Goal: Task Accomplishment & Management: Use online tool/utility

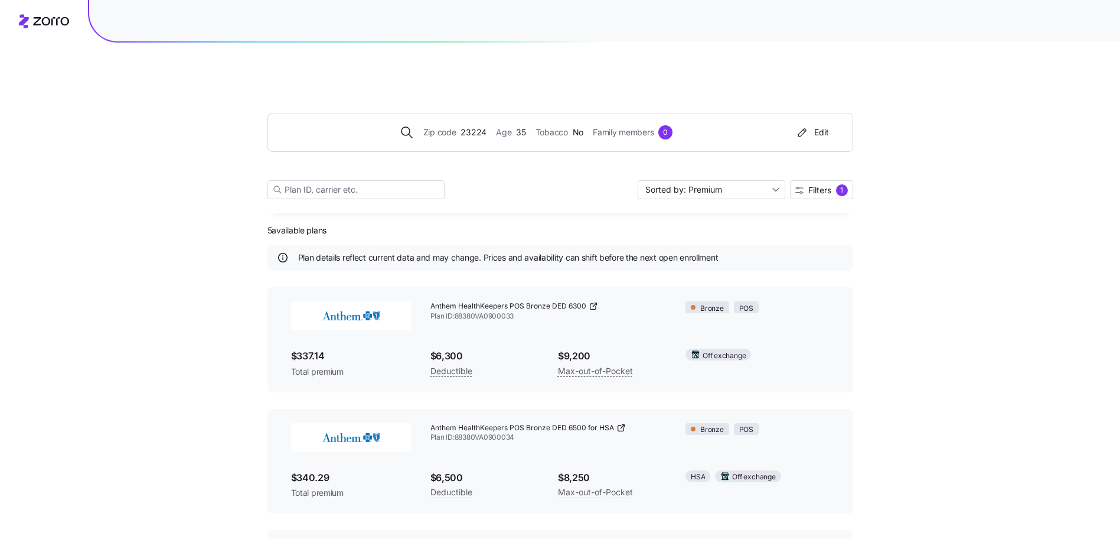
scroll to position [329, 0]
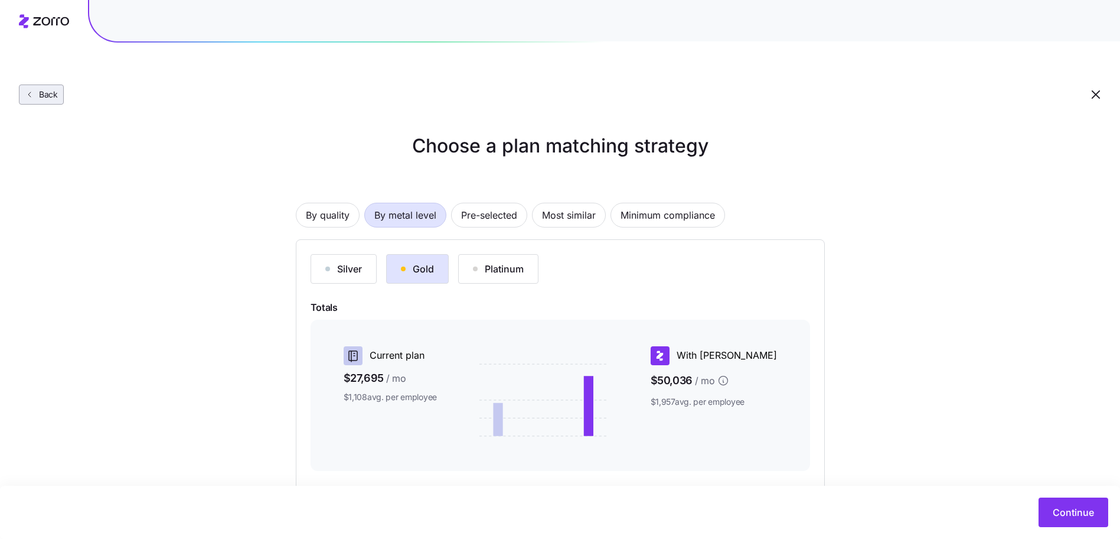
scroll to position [112, 0]
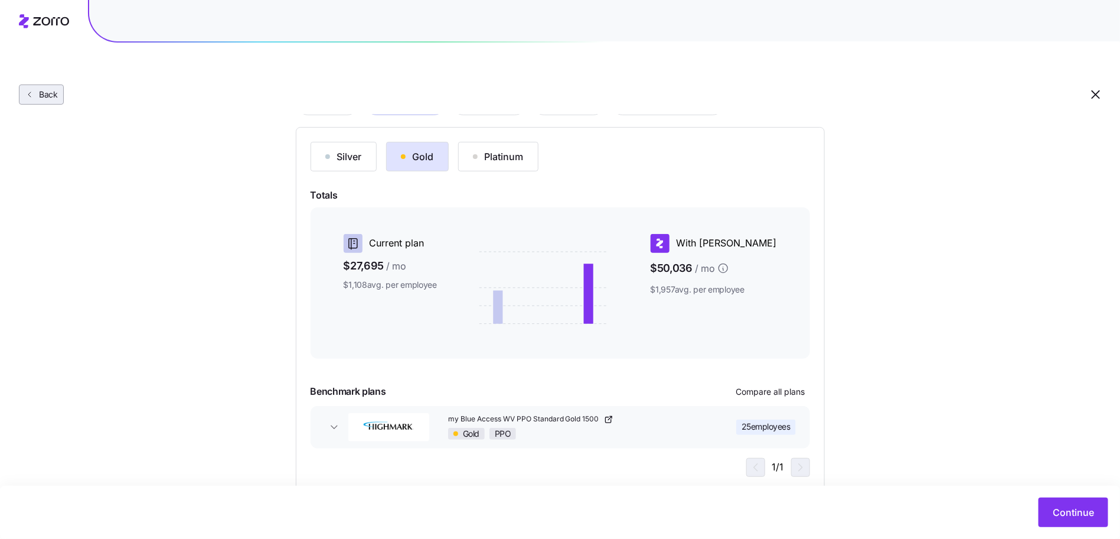
click at [49, 89] on span "Back" at bounding box center [46, 95] width 24 height 12
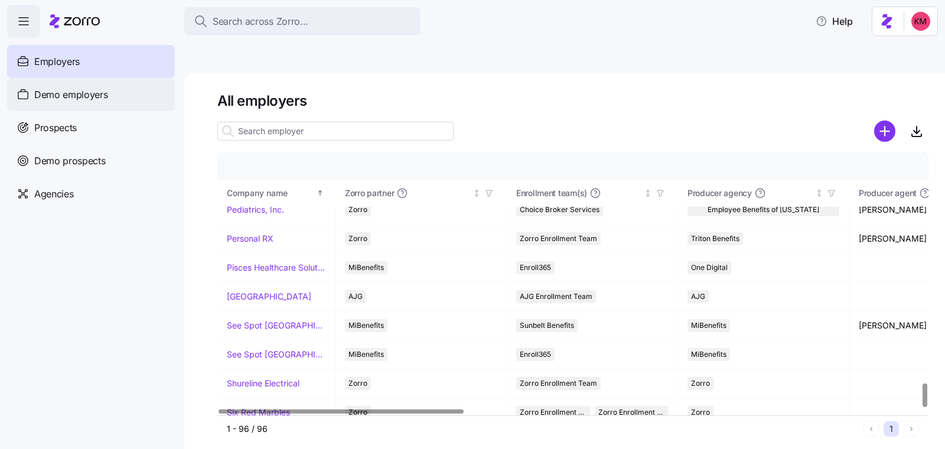
scroll to position [1829, 0]
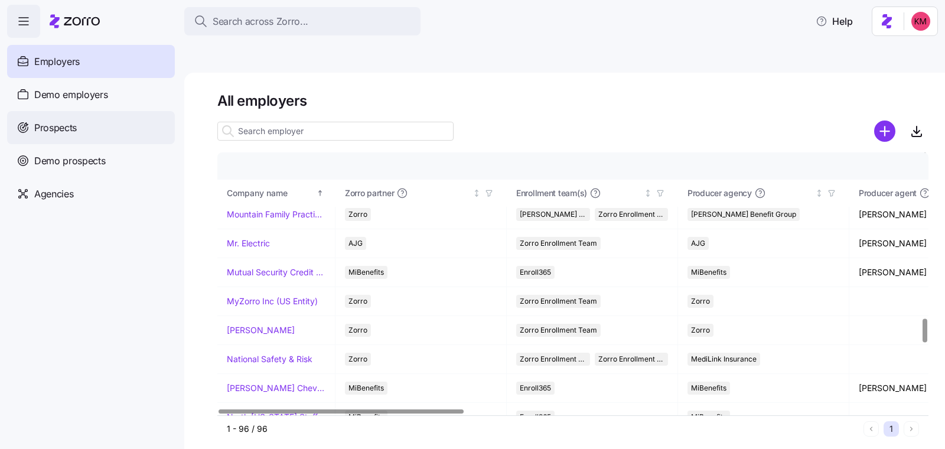
click at [72, 130] on span "Prospects" at bounding box center [55, 127] width 43 height 15
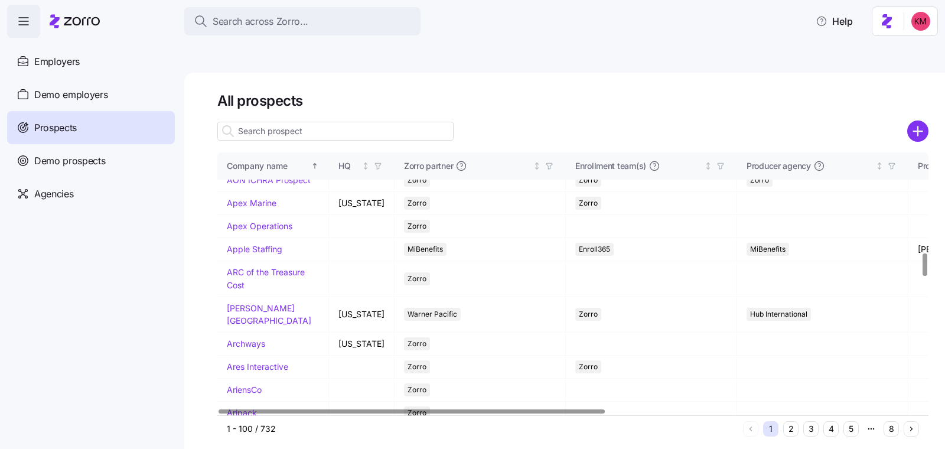
scroll to position [1170, 0]
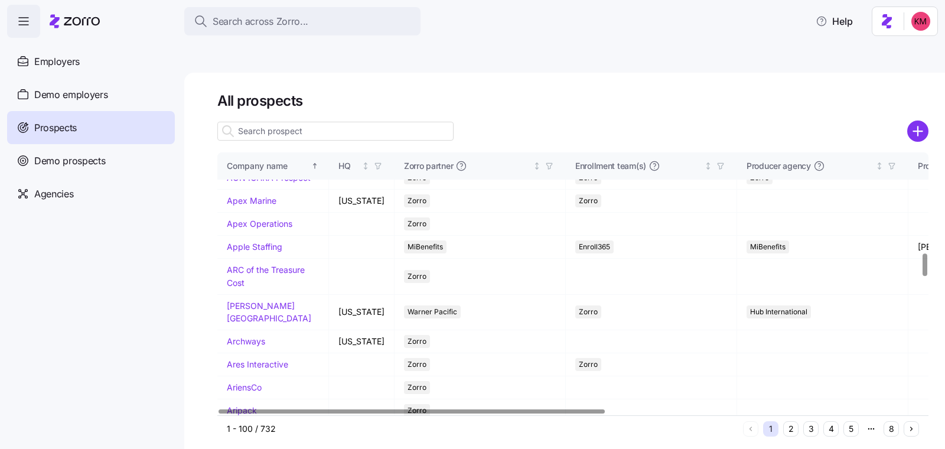
drag, startPoint x: 373, startPoint y: 123, endPoint x: 372, endPoint y: 97, distance: 25.4
click at [373, 143] on div at bounding box center [572, 147] width 711 height 9
click at [372, 122] on input at bounding box center [335, 131] width 236 height 19
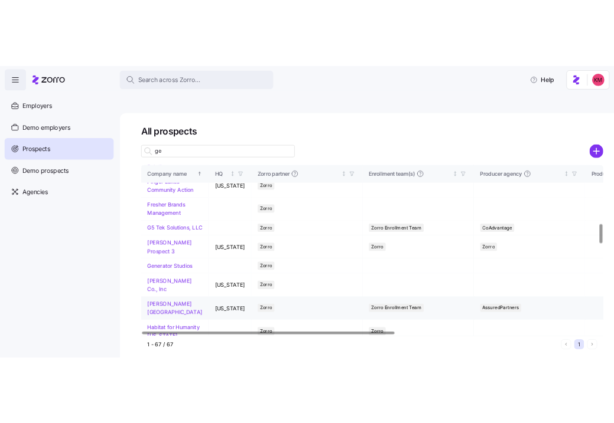
scroll to position [904, 0]
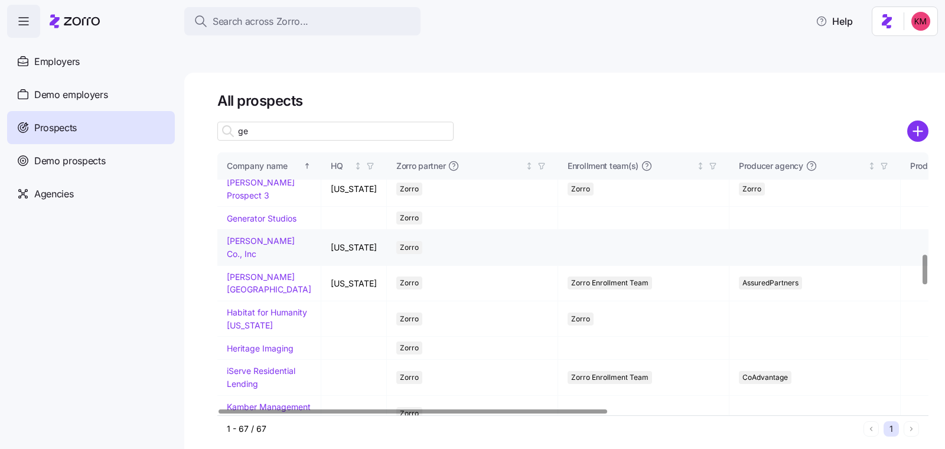
type input "ge"
click at [257, 259] on link "George E. DeLallo Co., Inc" at bounding box center [261, 247] width 68 height 23
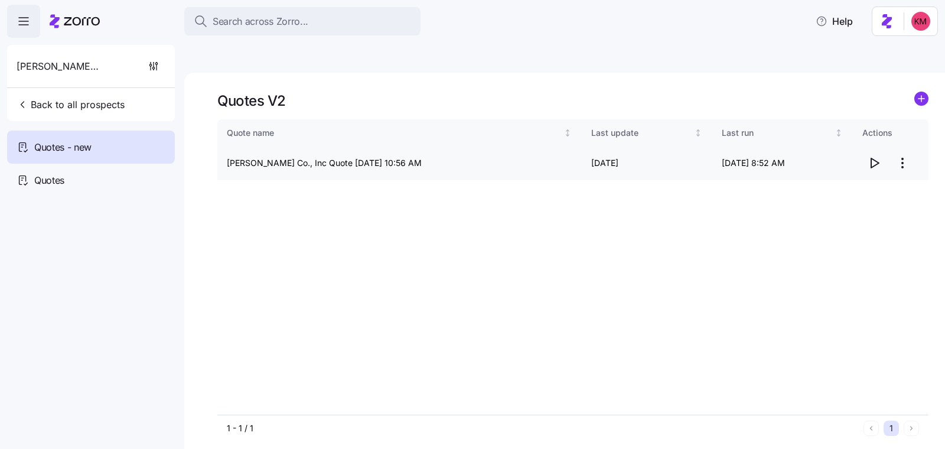
click at [879, 156] on icon "button" at bounding box center [874, 163] width 14 height 14
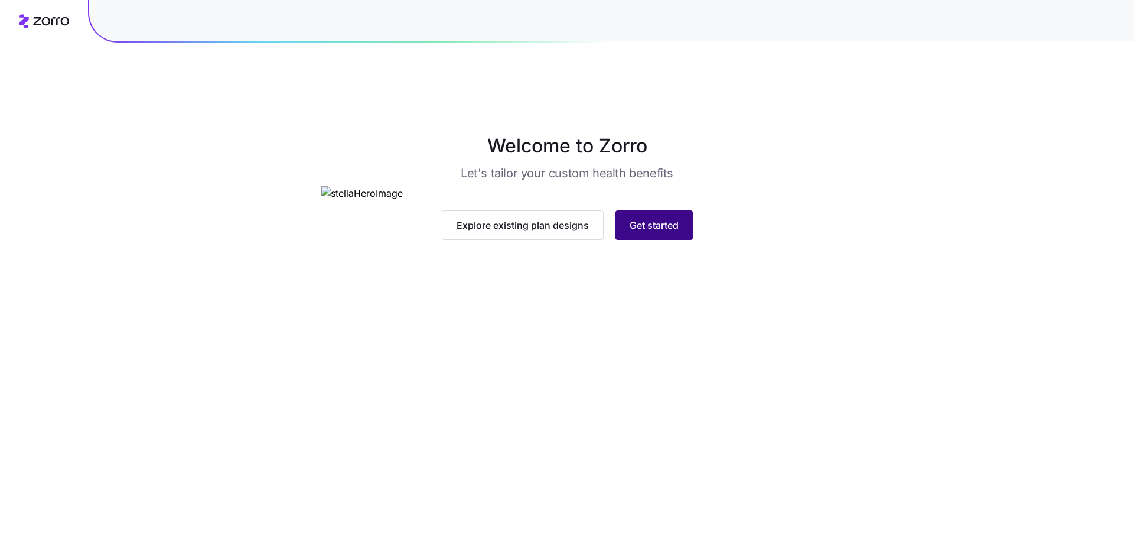
click at [677, 232] on span "Get started" at bounding box center [653, 225] width 49 height 14
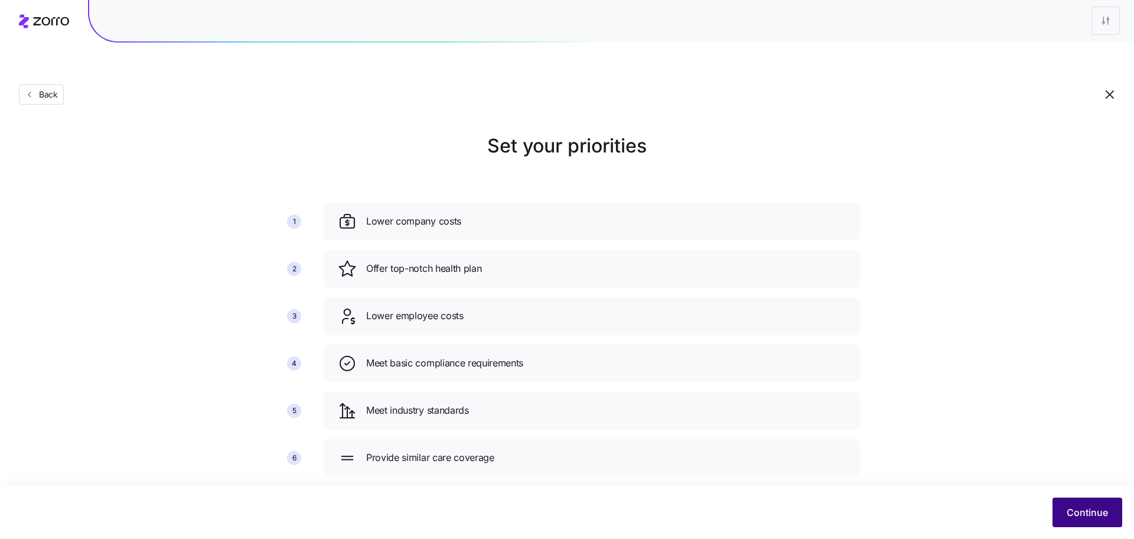
click at [1095, 514] on span "Continue" at bounding box center [1086, 512] width 41 height 14
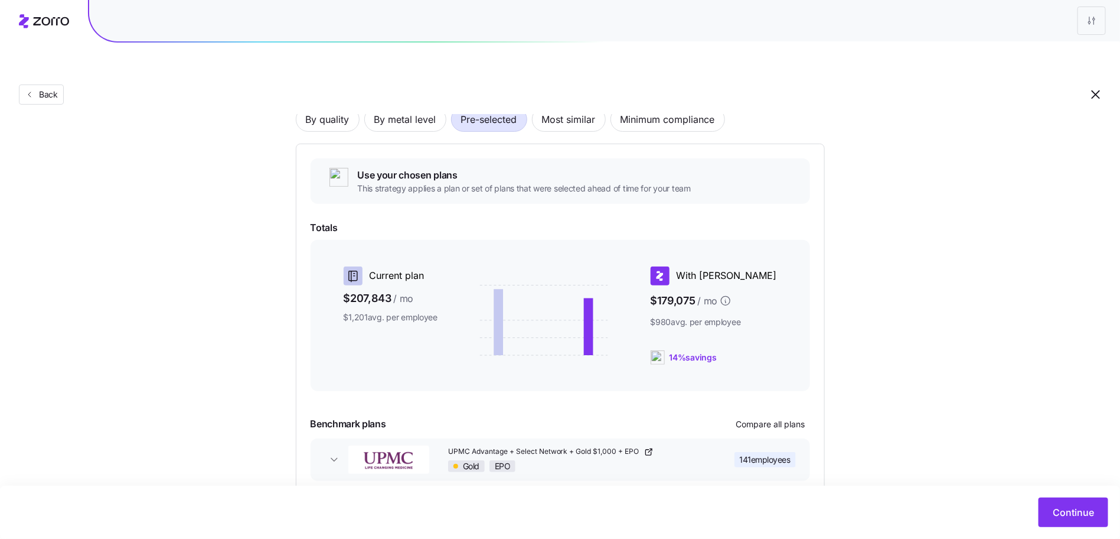
scroll to position [128, 0]
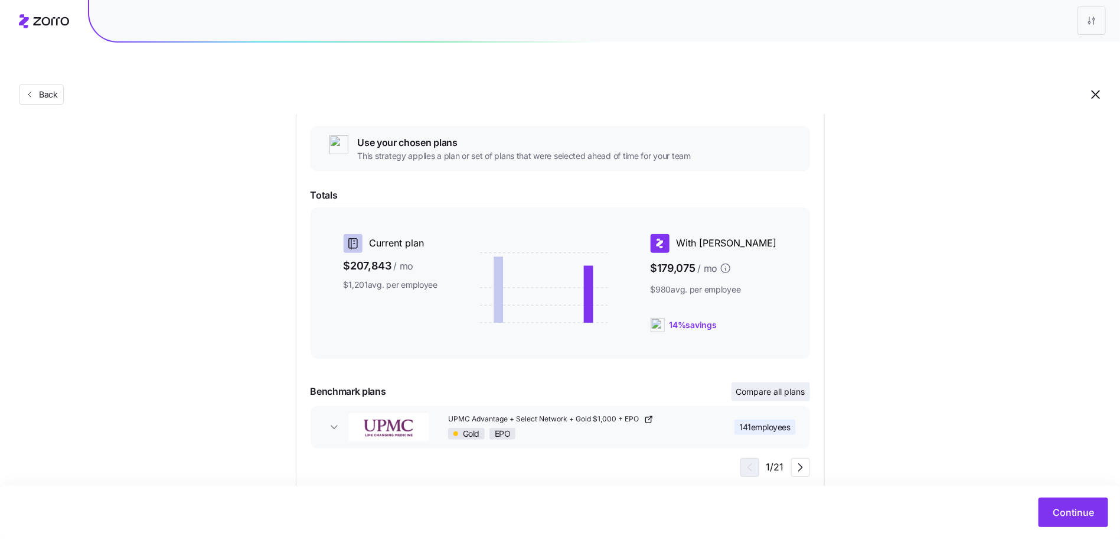
click at [794, 386] on span "Compare all plans" at bounding box center [770, 392] width 69 height 12
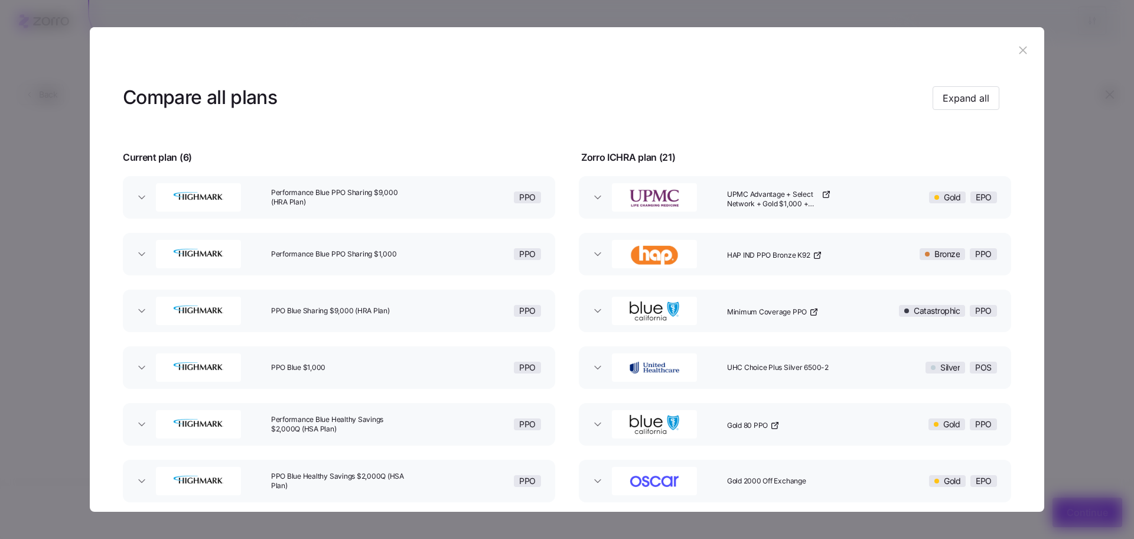
click at [1022, 45] on icon "button" at bounding box center [1022, 50] width 13 height 13
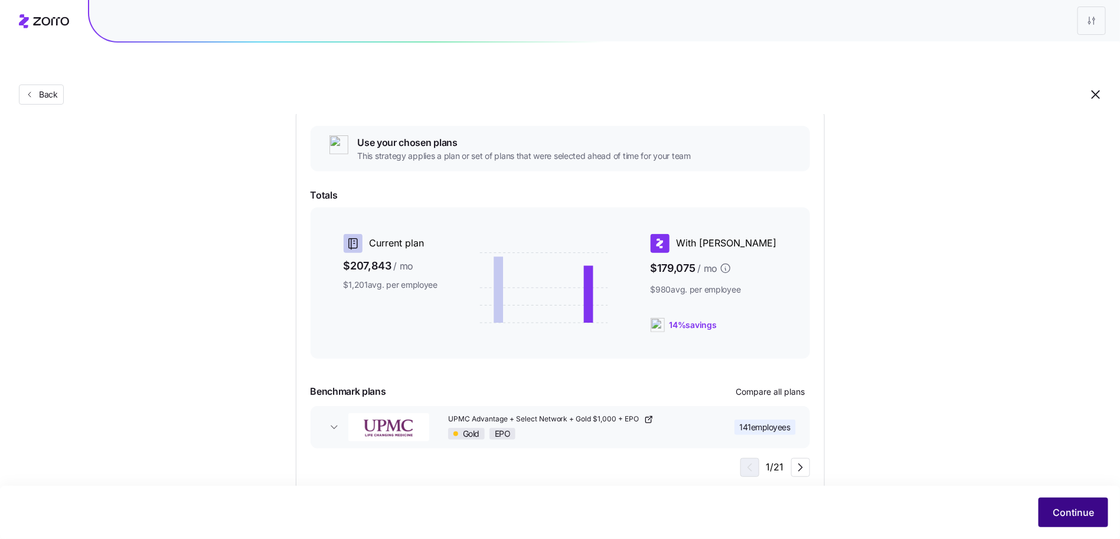
click at [1084, 518] on span "Continue" at bounding box center [1073, 512] width 41 height 14
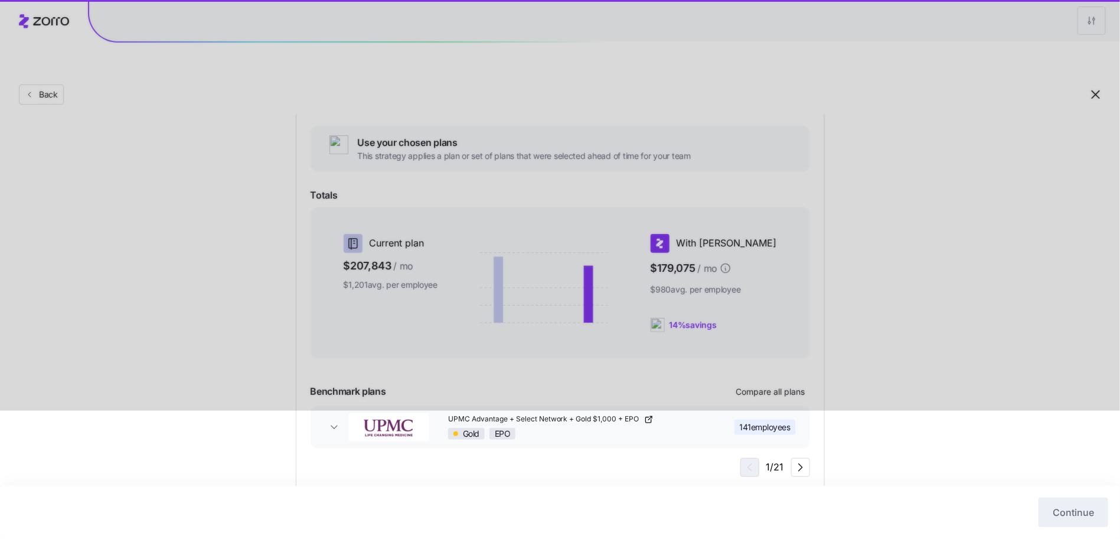
click at [858, 234] on div at bounding box center [560, 141] width 1120 height 539
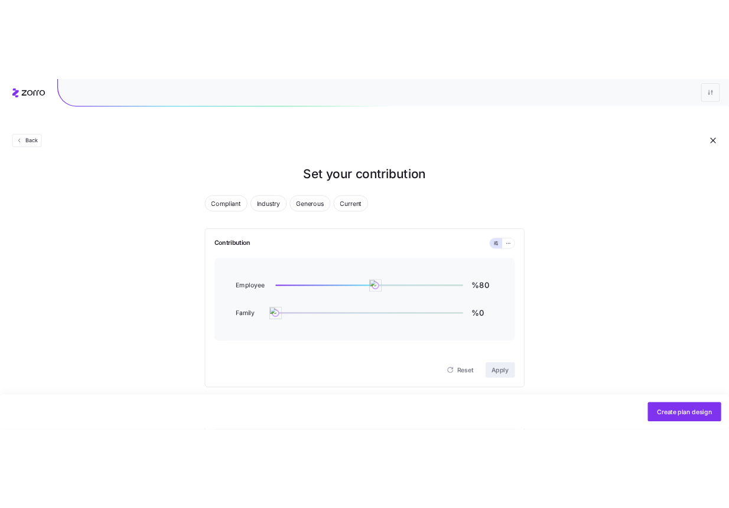
scroll to position [312, 0]
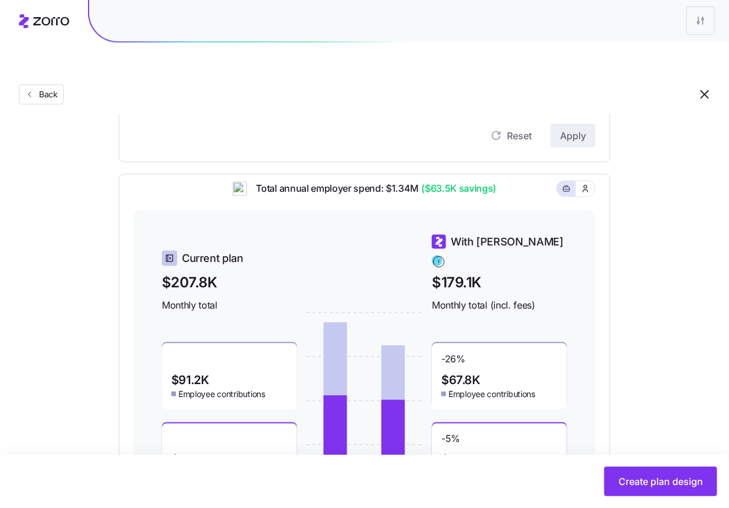
click at [573, 122] on div "Contribution Employee %80 Family %0 Reset Apply" at bounding box center [364, 40] width 491 height 244
click at [45, 89] on span "Back" at bounding box center [46, 95] width 24 height 12
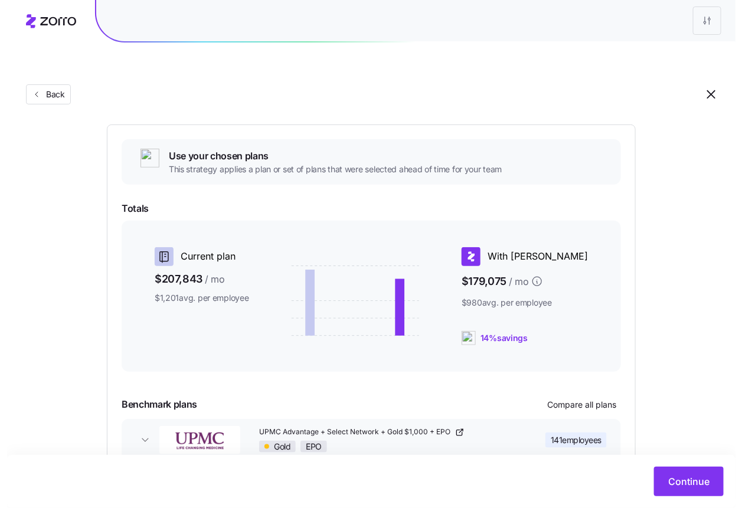
scroll to position [158, 0]
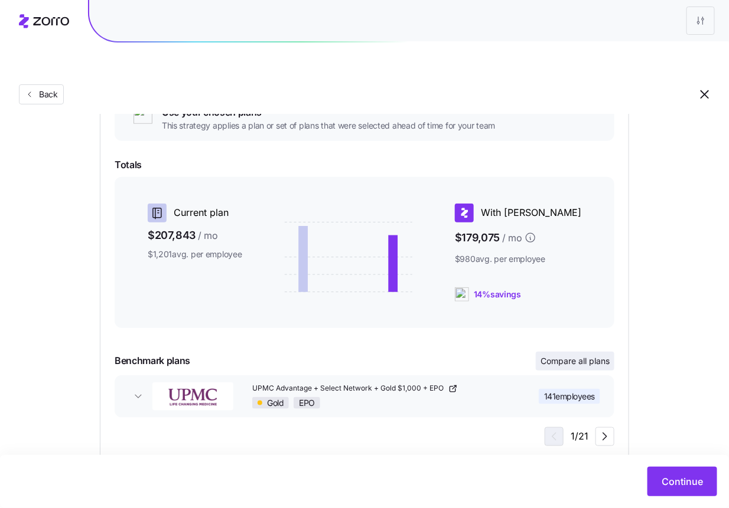
click at [590, 352] on button "Compare all plans" at bounding box center [575, 361] width 79 height 19
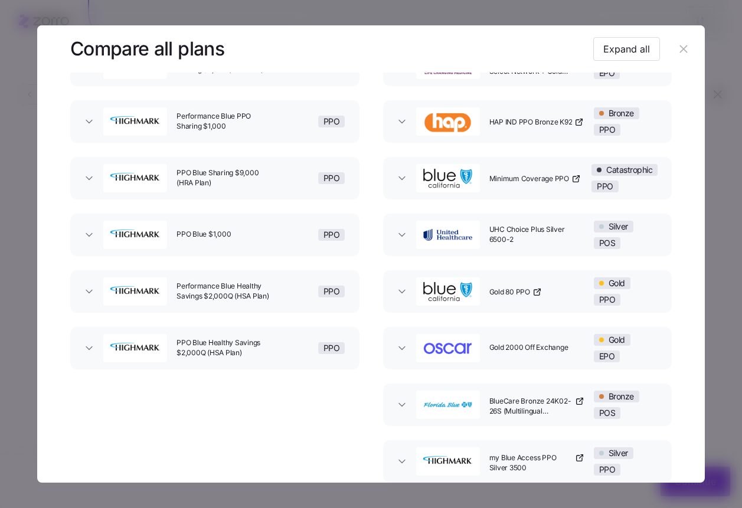
scroll to position [0, 0]
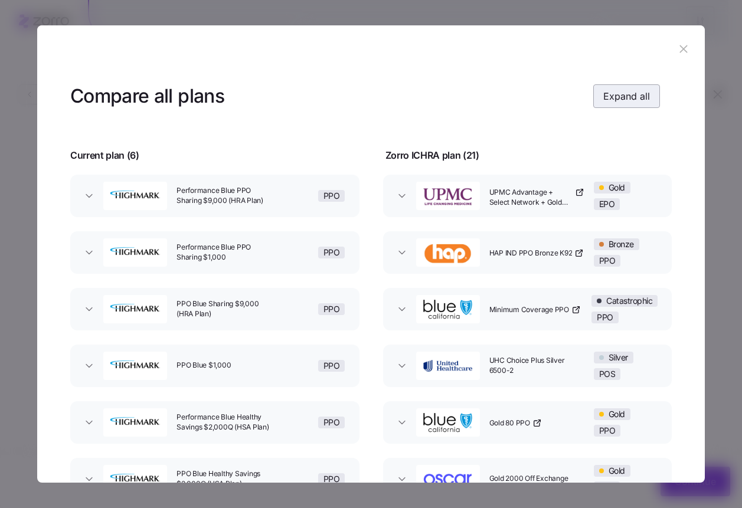
click at [621, 105] on button "Expand all" at bounding box center [626, 96] width 67 height 24
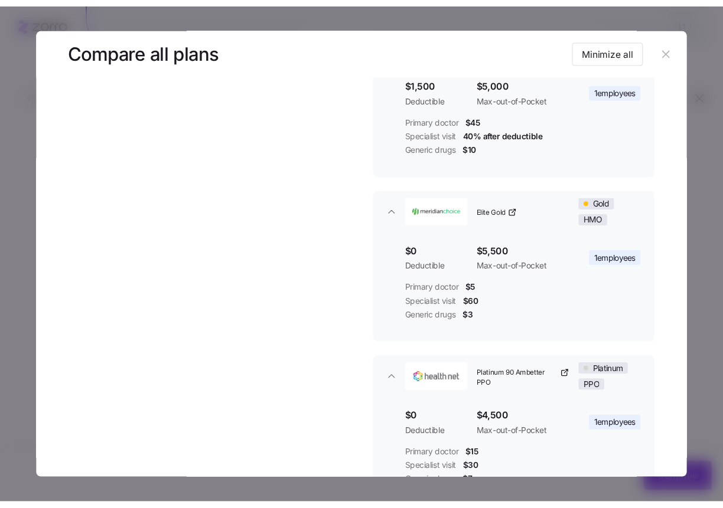
scroll to position [2538, 0]
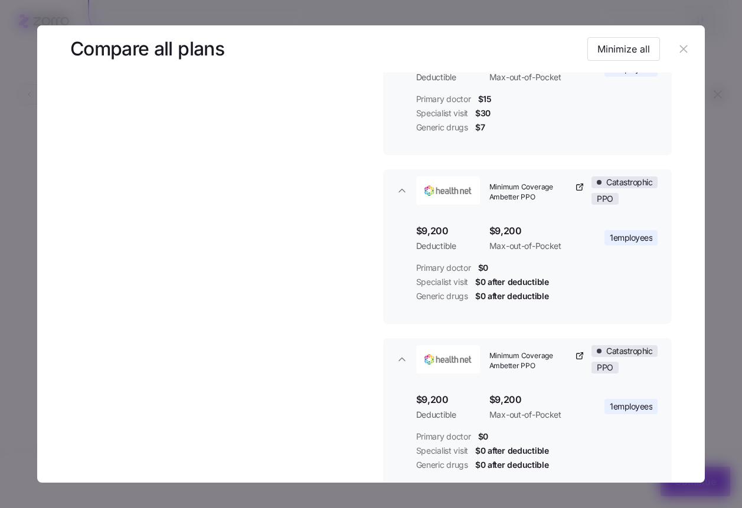
click at [686, 45] on button "button" at bounding box center [683, 49] width 19 height 19
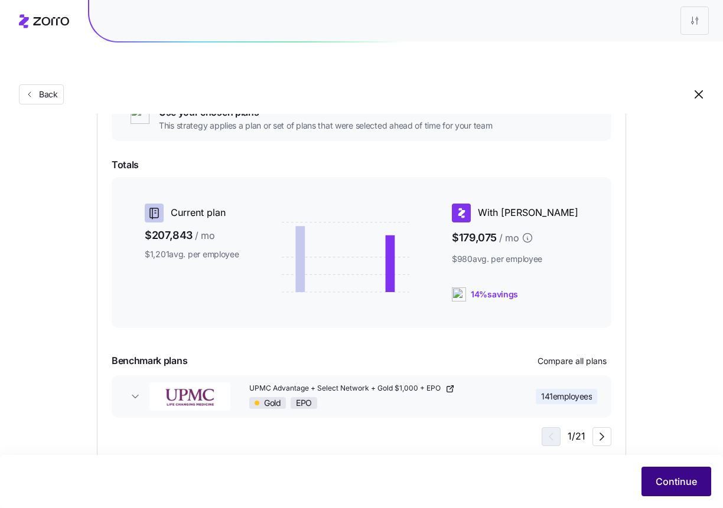
click at [680, 479] on span "Continue" at bounding box center [675, 482] width 41 height 14
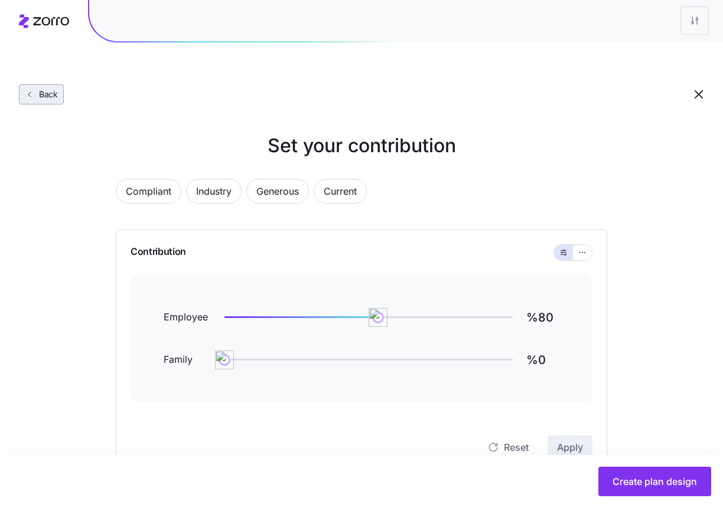
click at [28, 90] on icon "button" at bounding box center [29, 94] width 9 height 9
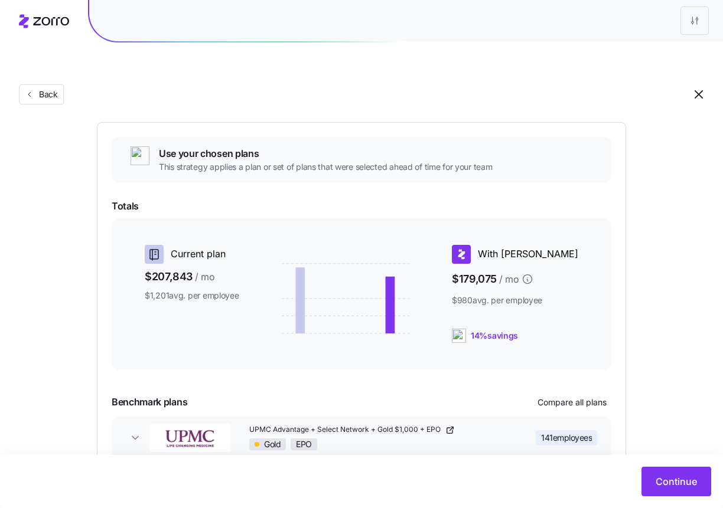
scroll to position [158, 0]
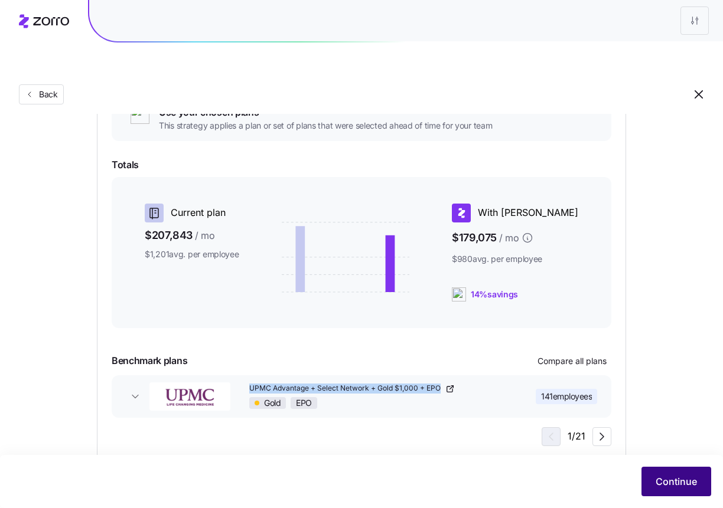
click at [665, 481] on span "Continue" at bounding box center [675, 482] width 41 height 14
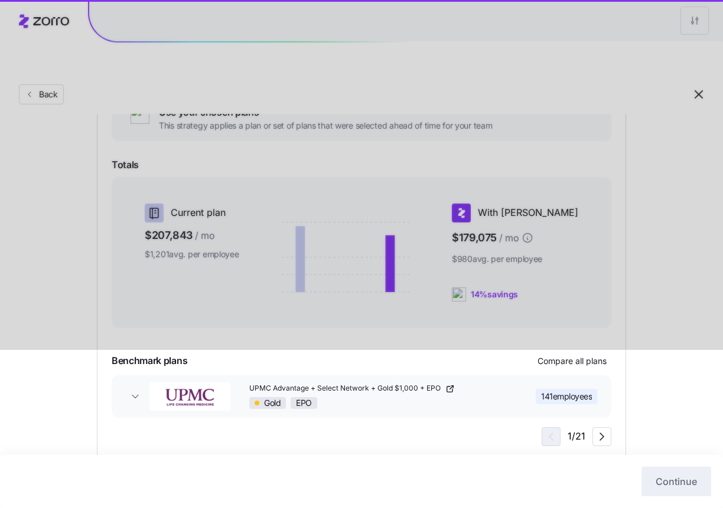
click at [664, 424] on div "Choose a plan matching strategy By quality By metal level Pre-selected Most sim…" at bounding box center [361, 217] width 723 height 488
drag, startPoint x: 663, startPoint y: 289, endPoint x: 612, endPoint y: 319, distance: 59.0
click at [663, 289] on div at bounding box center [361, 96] width 723 height 508
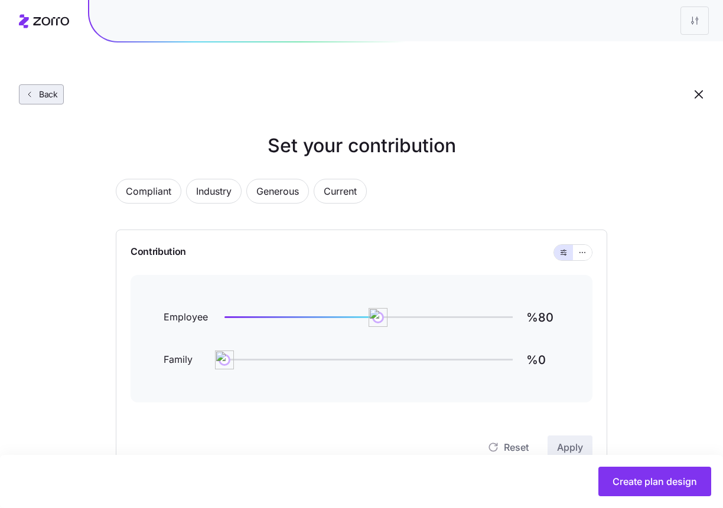
click at [41, 89] on span "Back" at bounding box center [46, 95] width 24 height 12
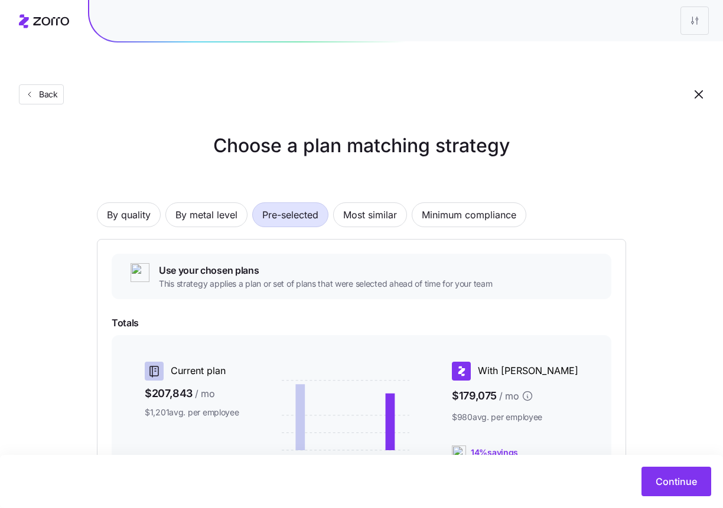
click at [668, 465] on div "Continue" at bounding box center [361, 481] width 723 height 53
click at [668, 484] on span "Continue" at bounding box center [675, 482] width 41 height 14
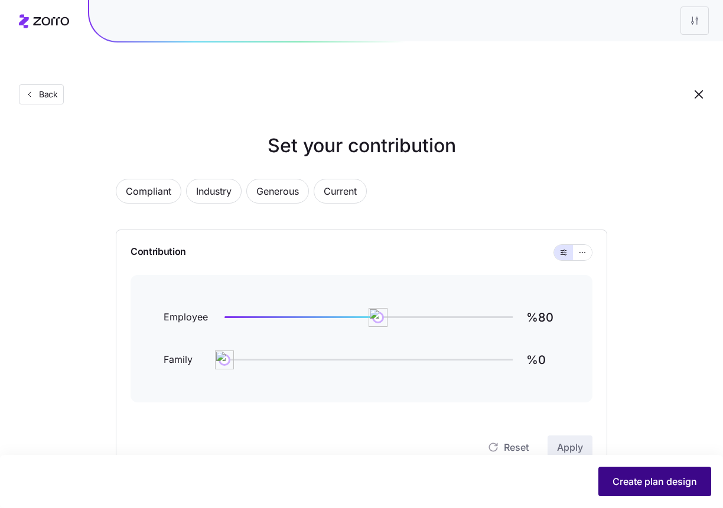
click at [670, 480] on span "Create plan design" at bounding box center [654, 482] width 84 height 14
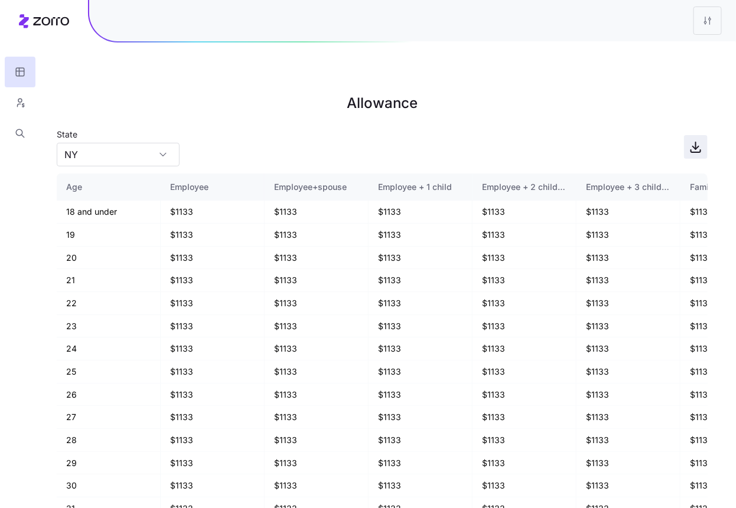
click at [692, 140] on icon "button" at bounding box center [695, 147] width 14 height 14
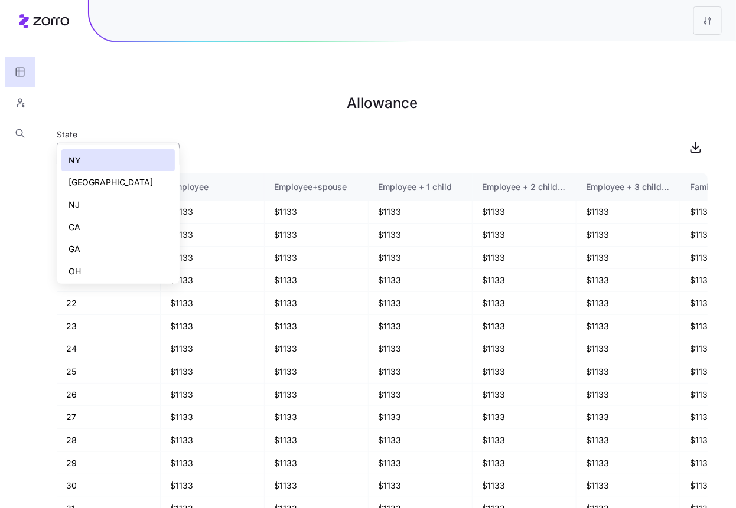
click at [108, 143] on input "NY" at bounding box center [118, 155] width 123 height 24
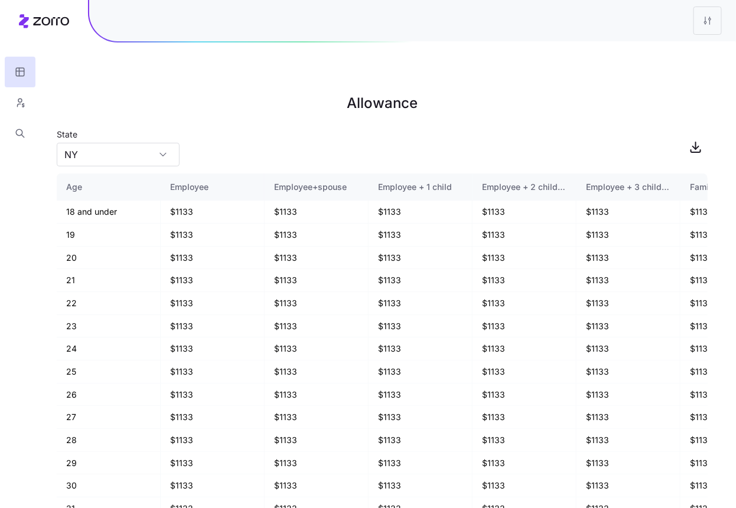
click at [44, 68] on main "Allowance State NY Age Employee Employee+spouse Employee + 1 child Employee + 2…" at bounding box center [368, 282] width 736 height 508
click at [25, 101] on icon "button" at bounding box center [20, 103] width 11 height 12
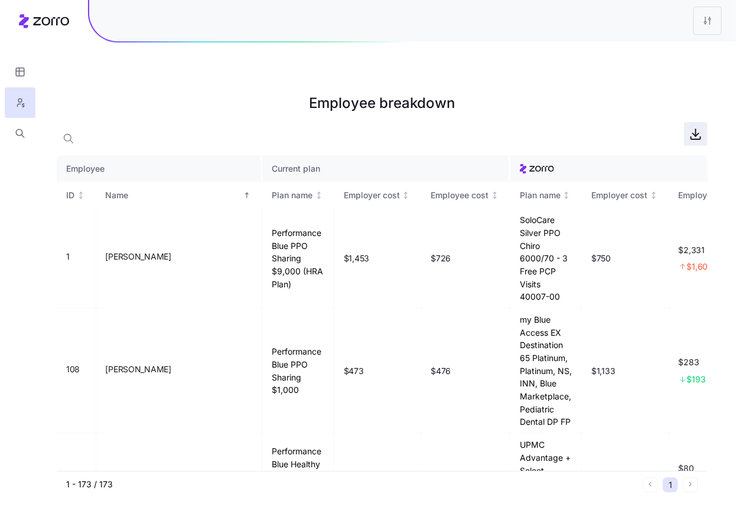
click at [696, 129] on icon "button" at bounding box center [696, 132] width 0 height 7
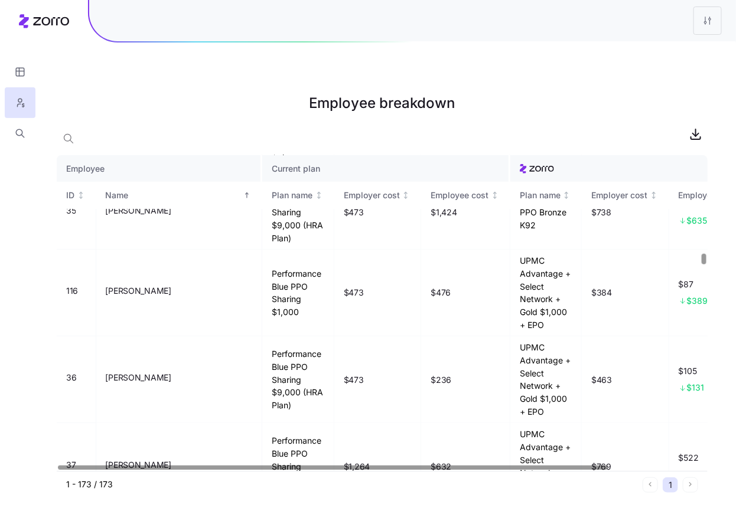
scroll to position [5013, 0]
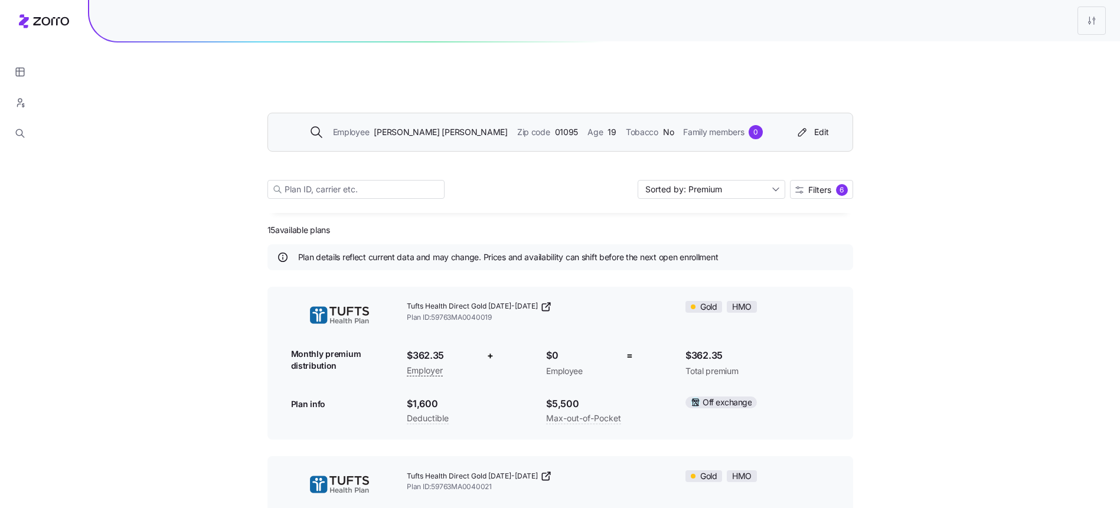
scroll to position [17, 0]
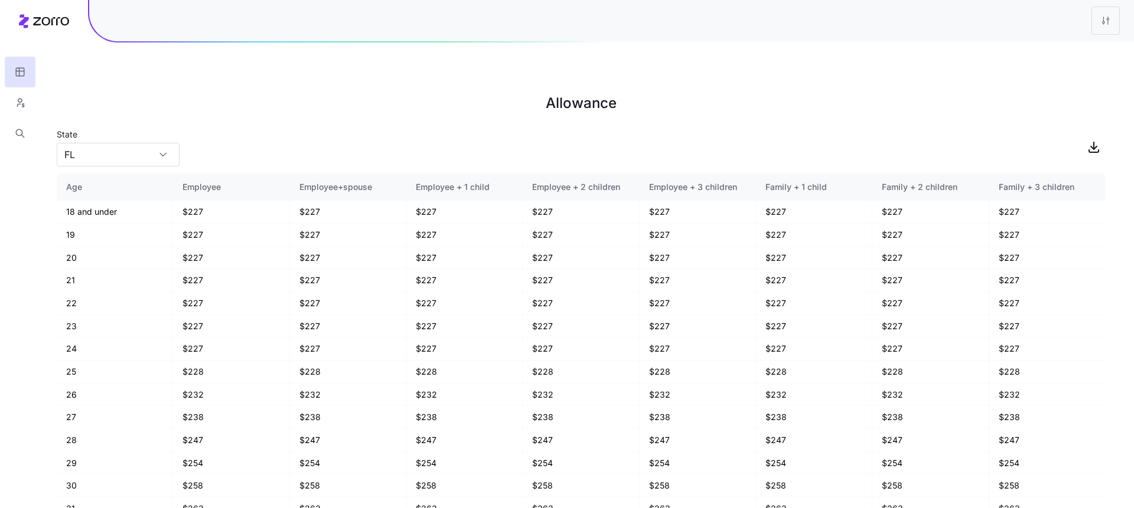
click at [1085, 23] on div at bounding box center [611, 20] width 1045 height 41
click at [1102, 23] on html "Allowance State [US_STATE] Age Employee Employee+spouse Employee + 1 child Empl…" at bounding box center [567, 313] width 1134 height 627
click at [1080, 47] on div "Edit plan design" at bounding box center [1057, 52] width 118 height 19
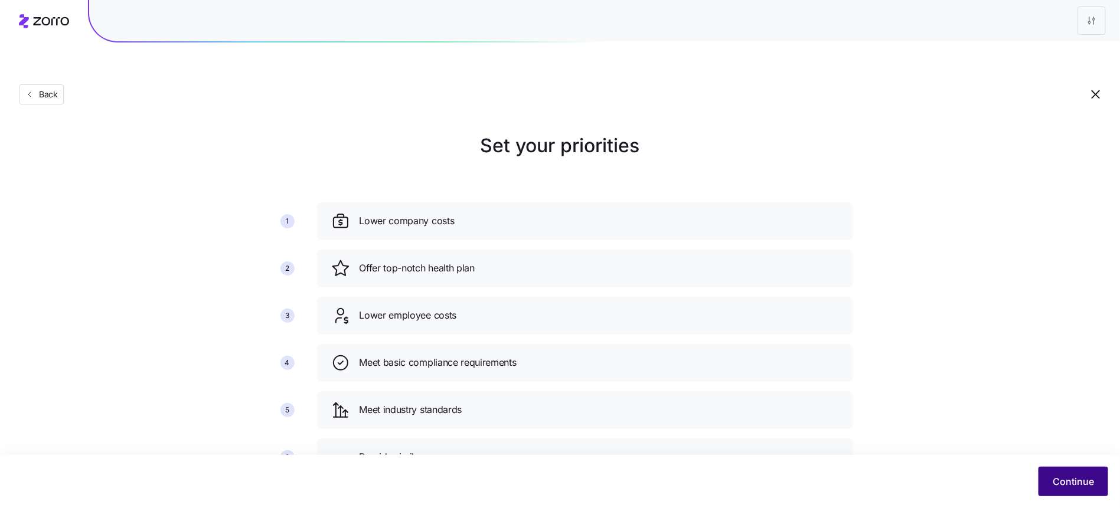
click at [1068, 477] on span "Continue" at bounding box center [1073, 482] width 41 height 14
